Goal: Task Accomplishment & Management: Use online tool/utility

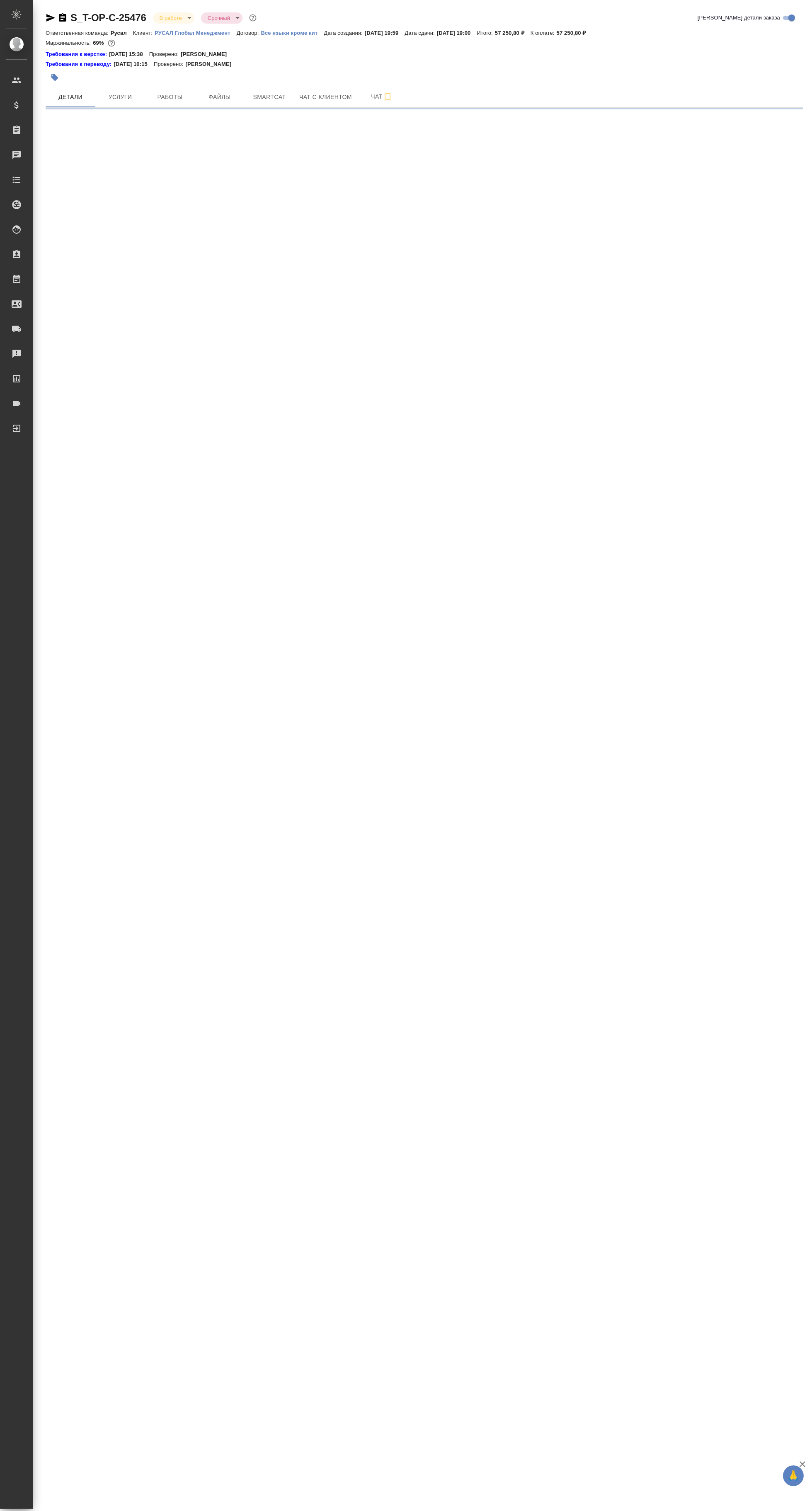
select select "RU"
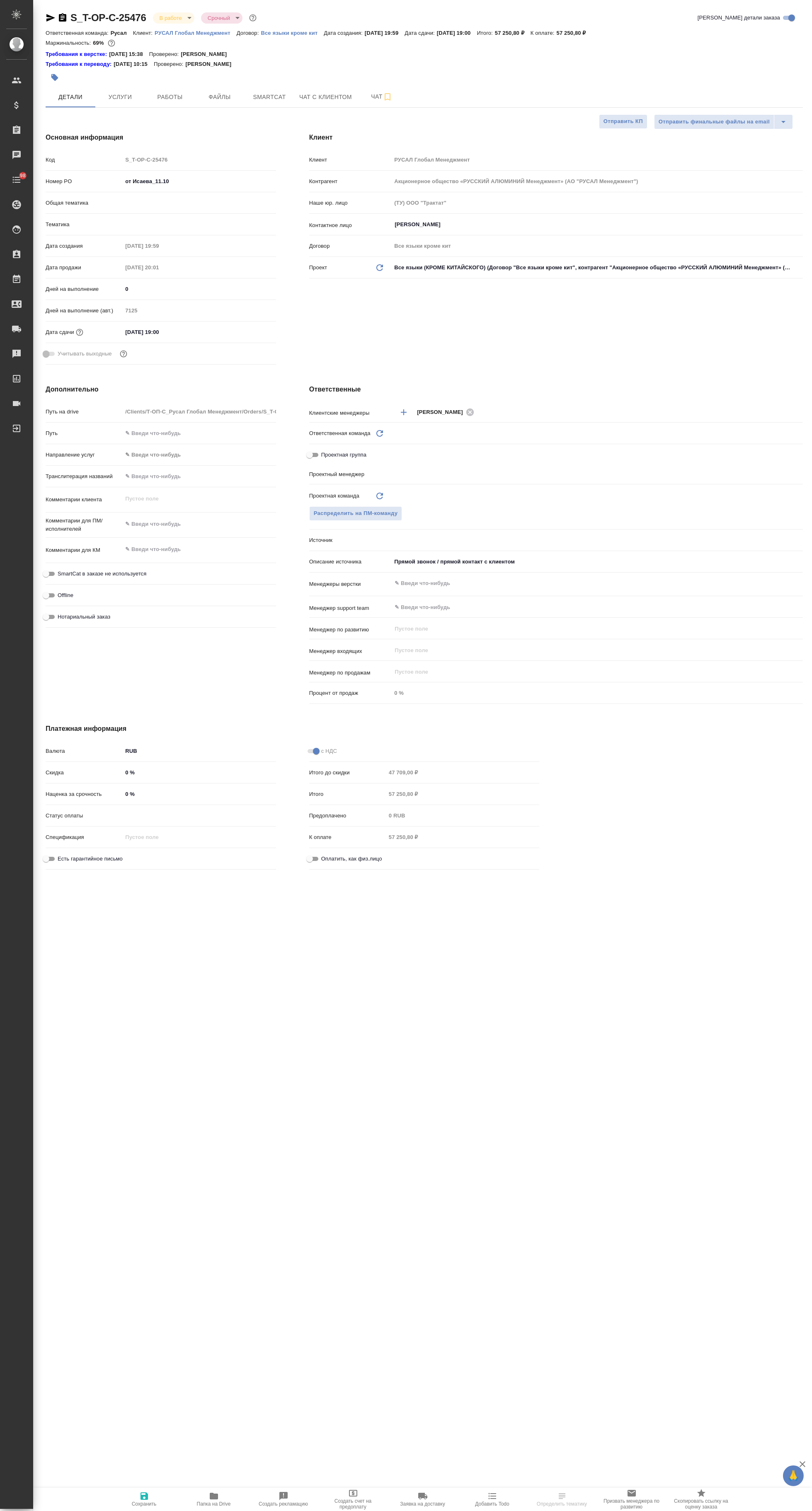
type textarea "x"
type input "Русал"
type input "[PERSON_NAME]"
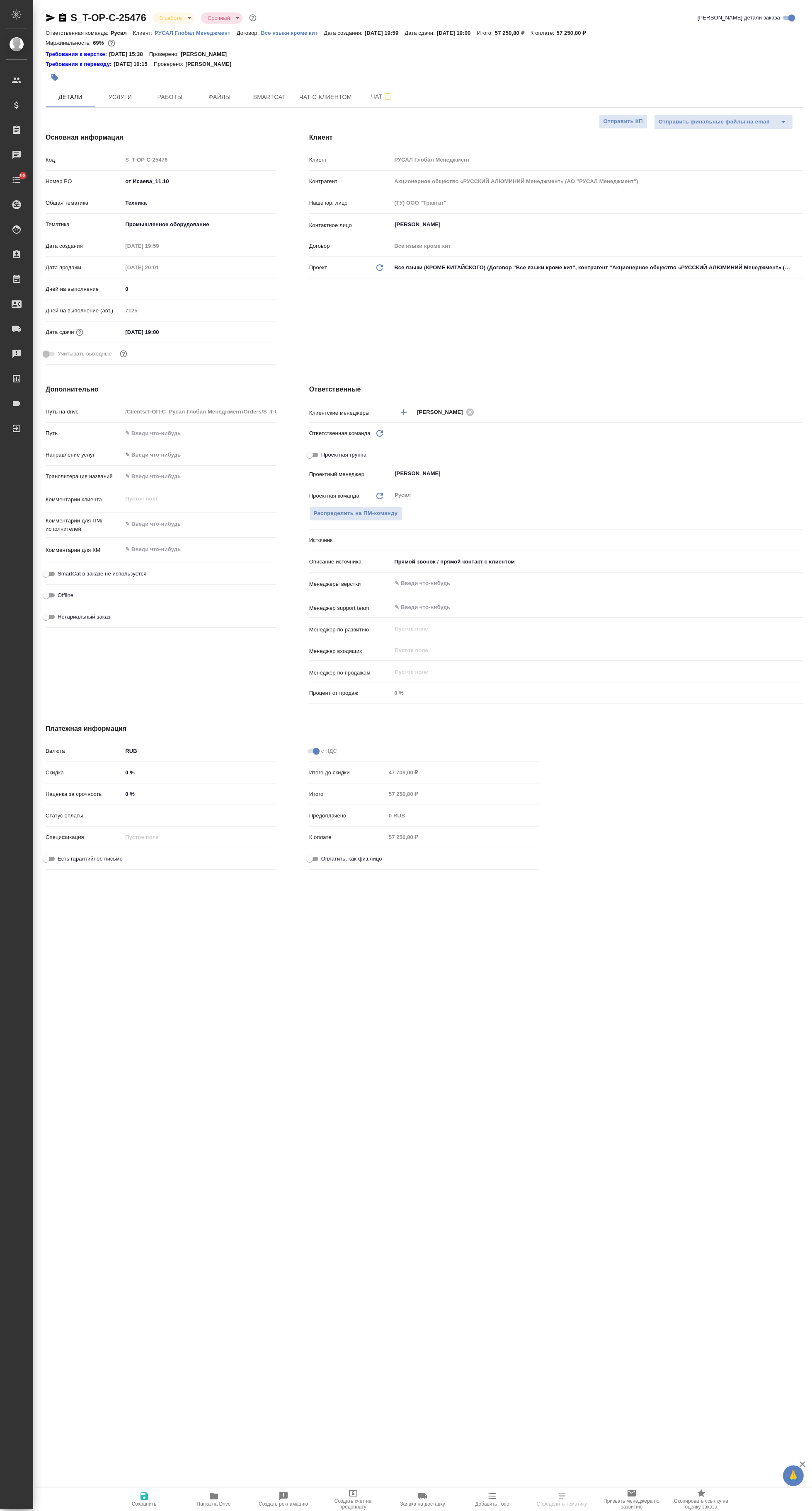
type textarea "x"
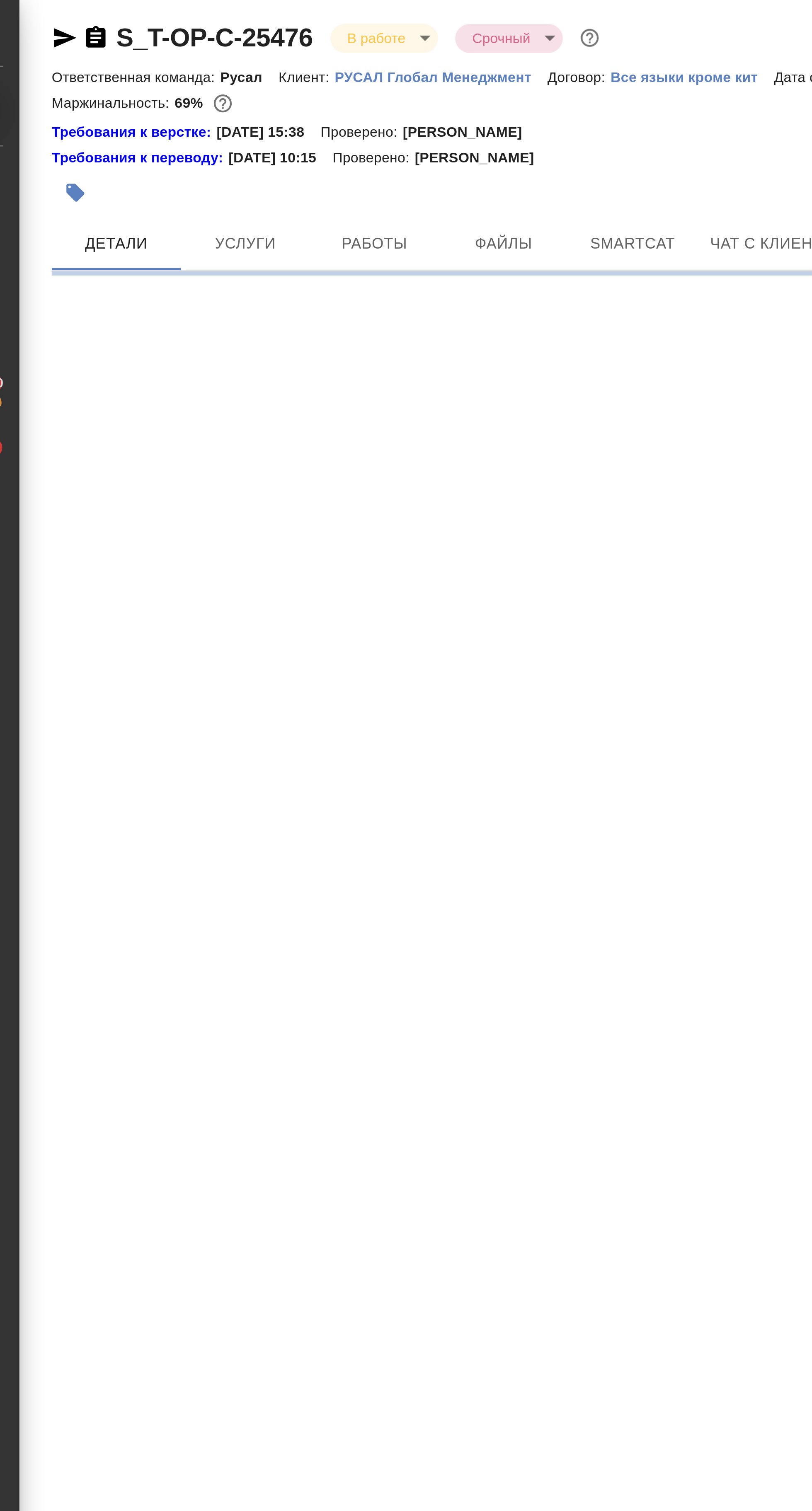
click at [271, 95] on span "Smartcat" at bounding box center [269, 97] width 40 height 10
select select "RU"
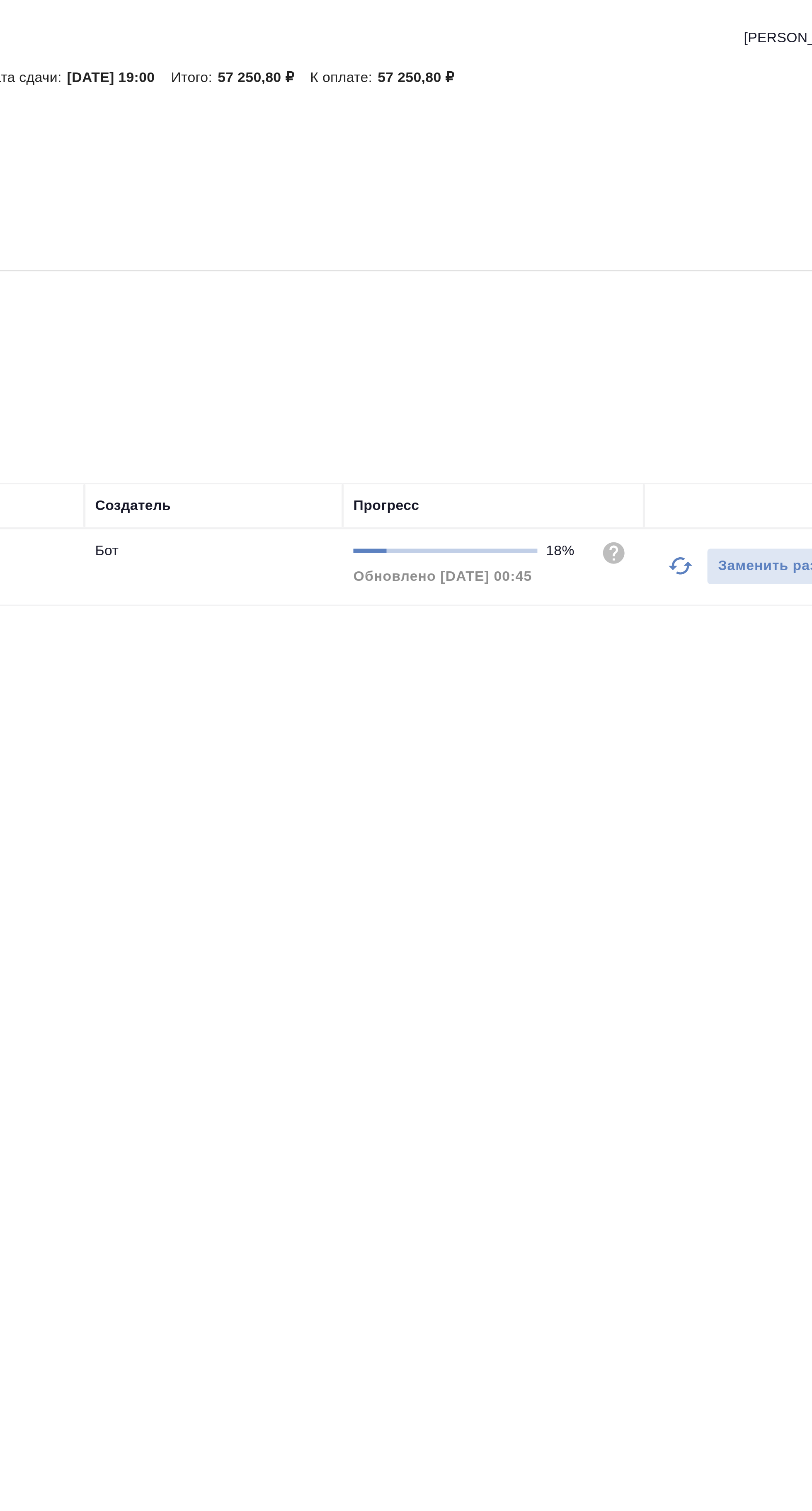
click at [671, 221] on icon "button" at bounding box center [673, 221] width 10 height 10
